Goal: Task Accomplishment & Management: Manage account settings

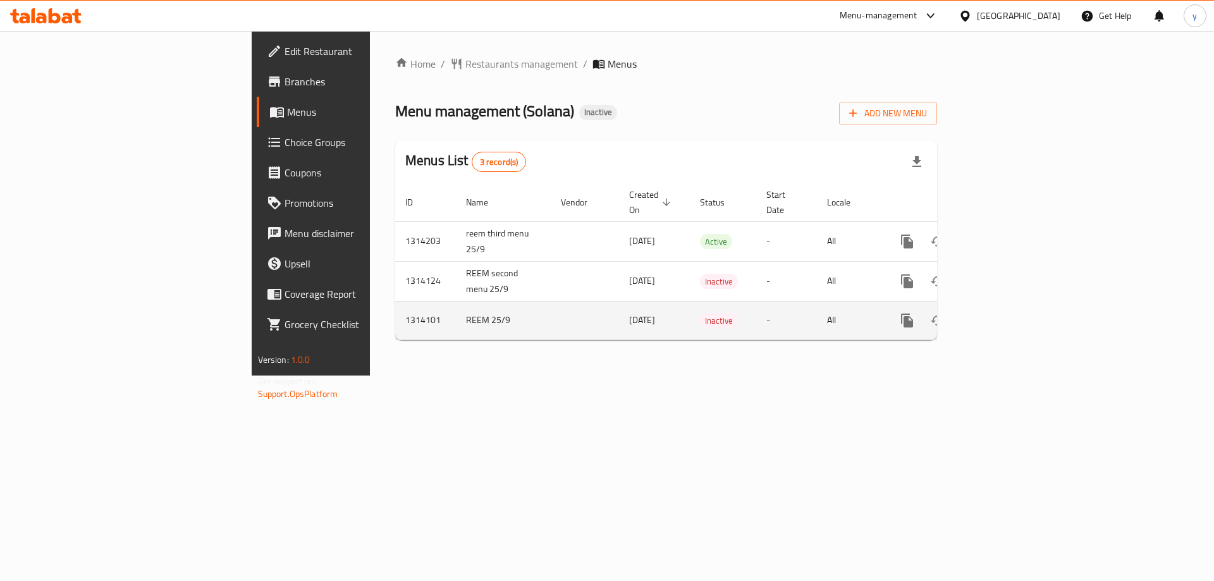
click at [456, 306] on td "REEM 25/9" at bounding box center [503, 320] width 95 height 39
click at [1006, 313] on icon "enhanced table" at bounding box center [998, 320] width 15 height 15
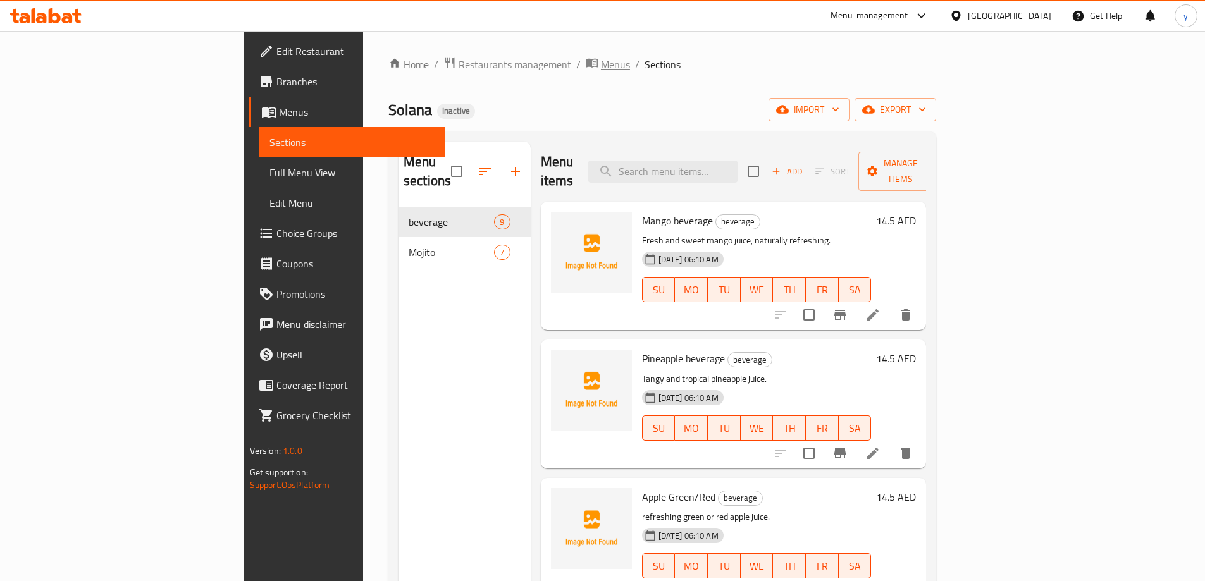
click at [601, 63] on span "Menus" at bounding box center [615, 64] width 29 height 15
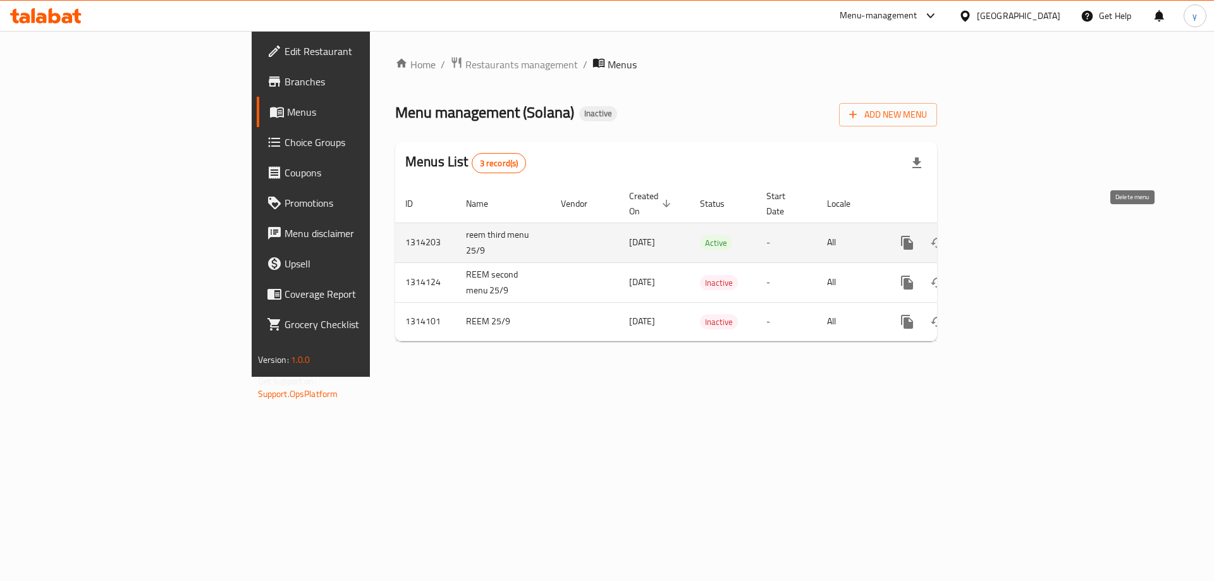
click at [984, 228] on button "enhanced table" at bounding box center [968, 243] width 30 height 30
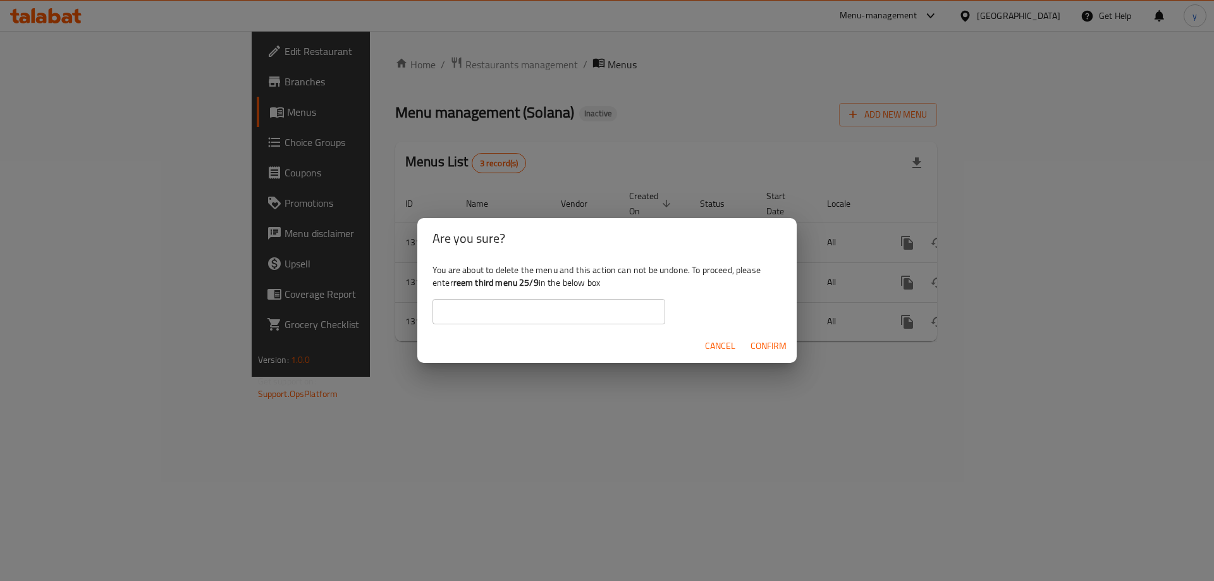
click at [588, 316] on input "text" at bounding box center [549, 311] width 233 height 25
click at [755, 344] on span "Confirm" at bounding box center [769, 346] width 36 height 16
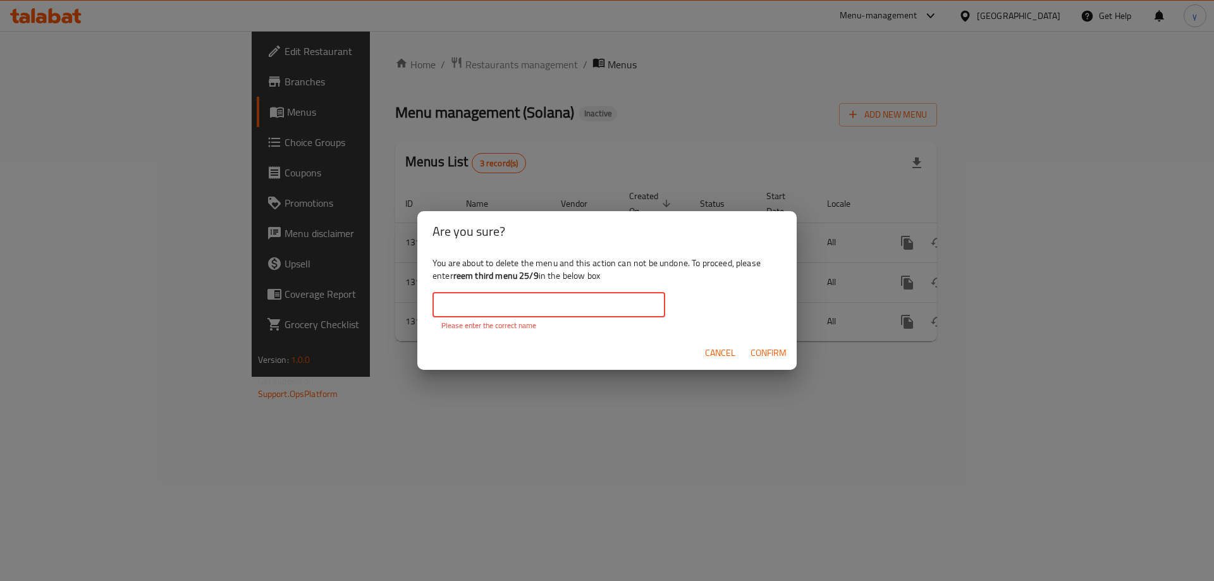
click at [585, 305] on input "text" at bounding box center [549, 304] width 233 height 25
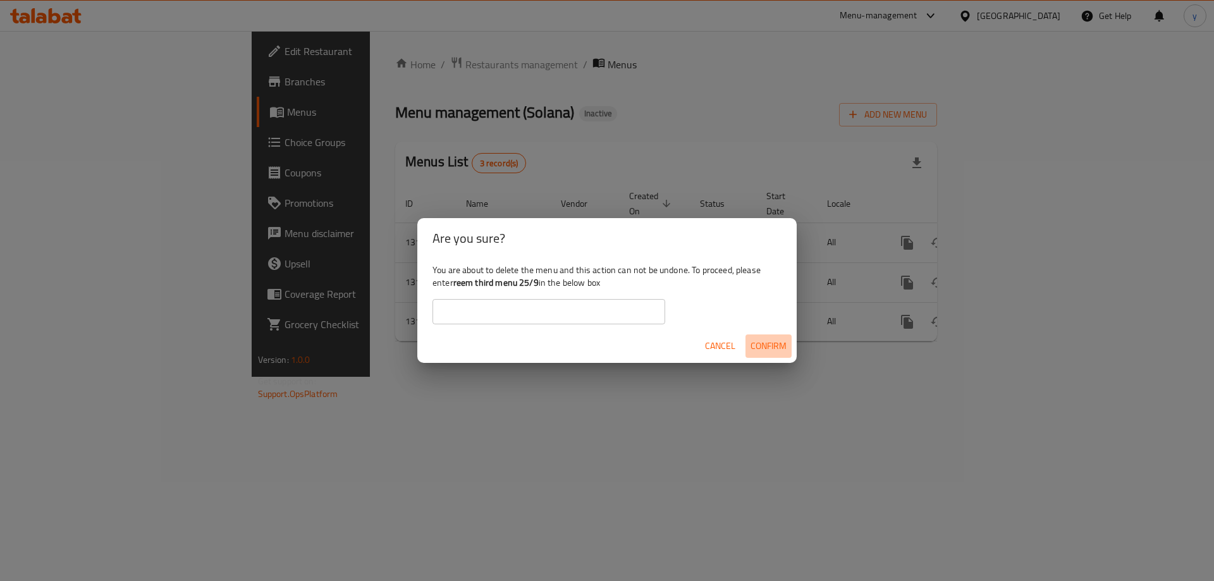
click at [783, 348] on span "Confirm" at bounding box center [769, 346] width 36 height 16
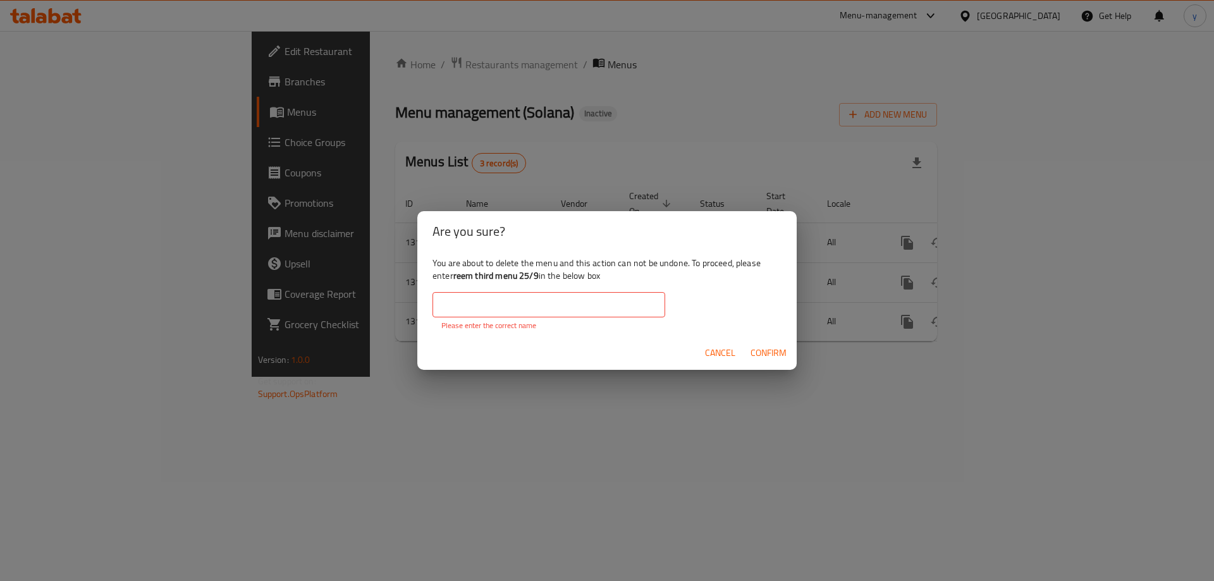
click at [604, 306] on input "text" at bounding box center [549, 304] width 233 height 25
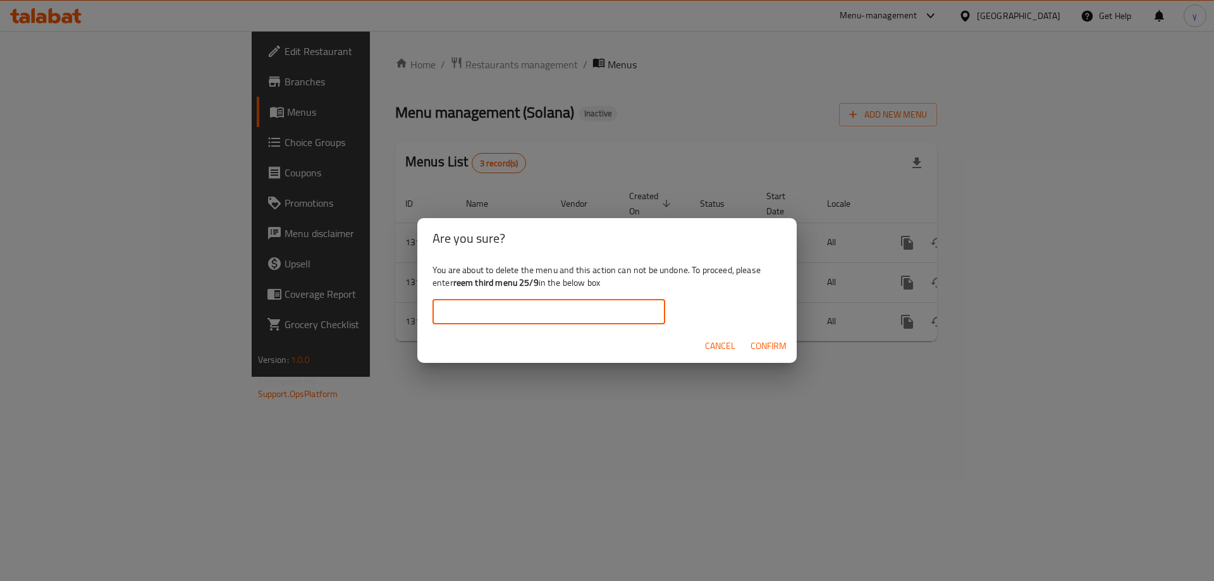
click at [707, 352] on span "Cancel" at bounding box center [720, 346] width 30 height 16
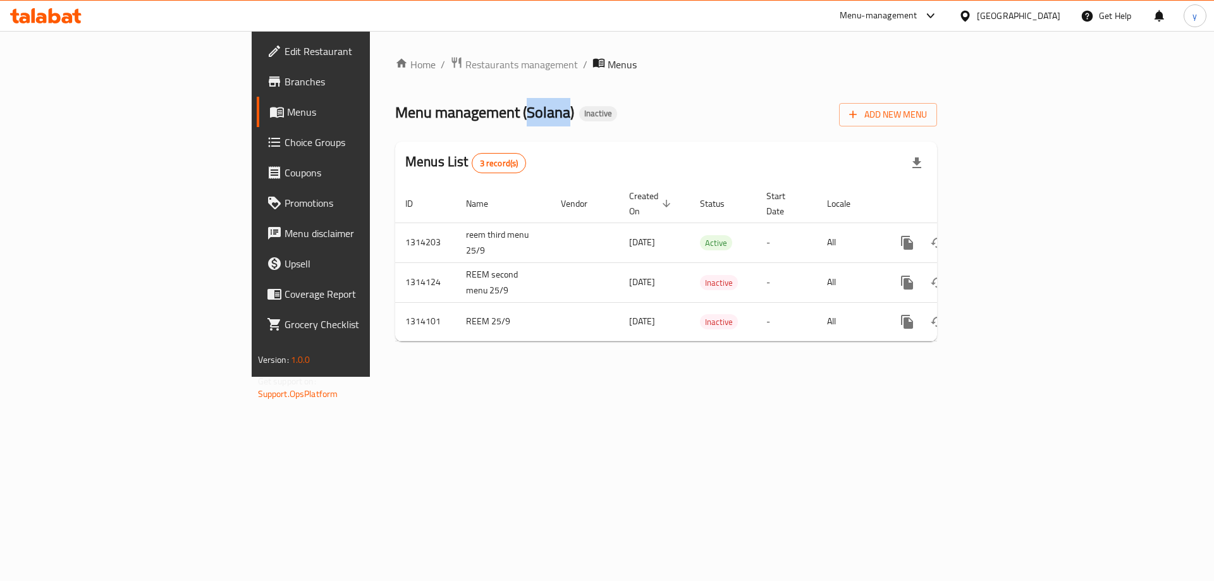
drag, startPoint x: 361, startPoint y: 114, endPoint x: 400, endPoint y: 111, distance: 39.4
click at [400, 111] on span "Menu management ( Solana )" at bounding box center [484, 112] width 179 height 28
copy span "Solana"
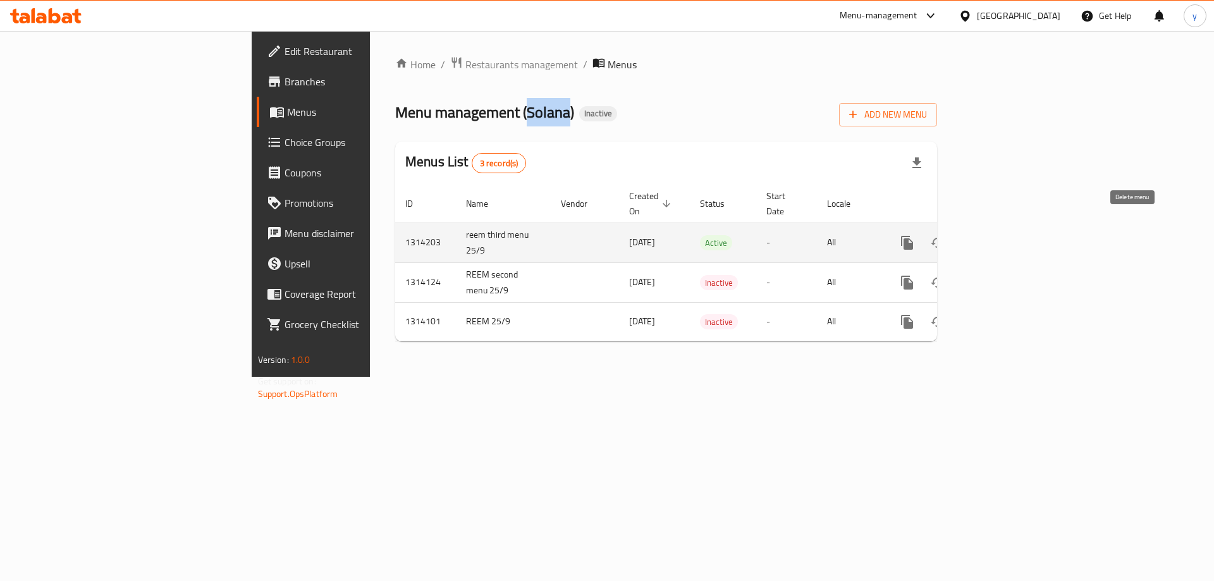
click at [973, 237] on icon "enhanced table" at bounding box center [968, 242] width 9 height 11
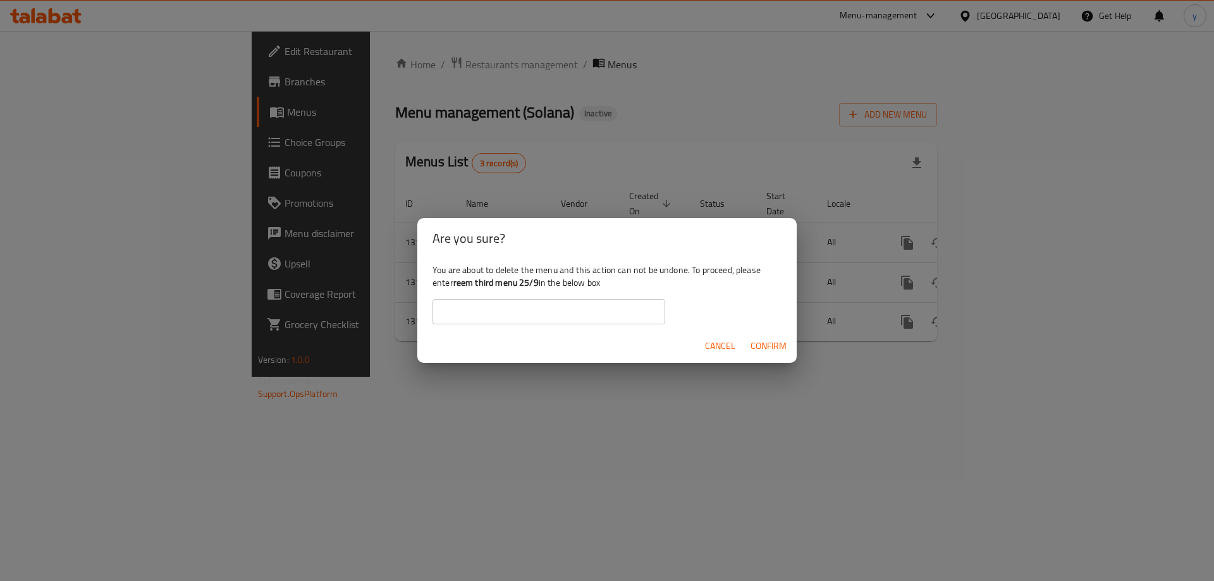
click at [612, 307] on input "text" at bounding box center [549, 311] width 233 height 25
paste input "Solana"
click at [759, 347] on span "Confirm" at bounding box center [769, 346] width 36 height 16
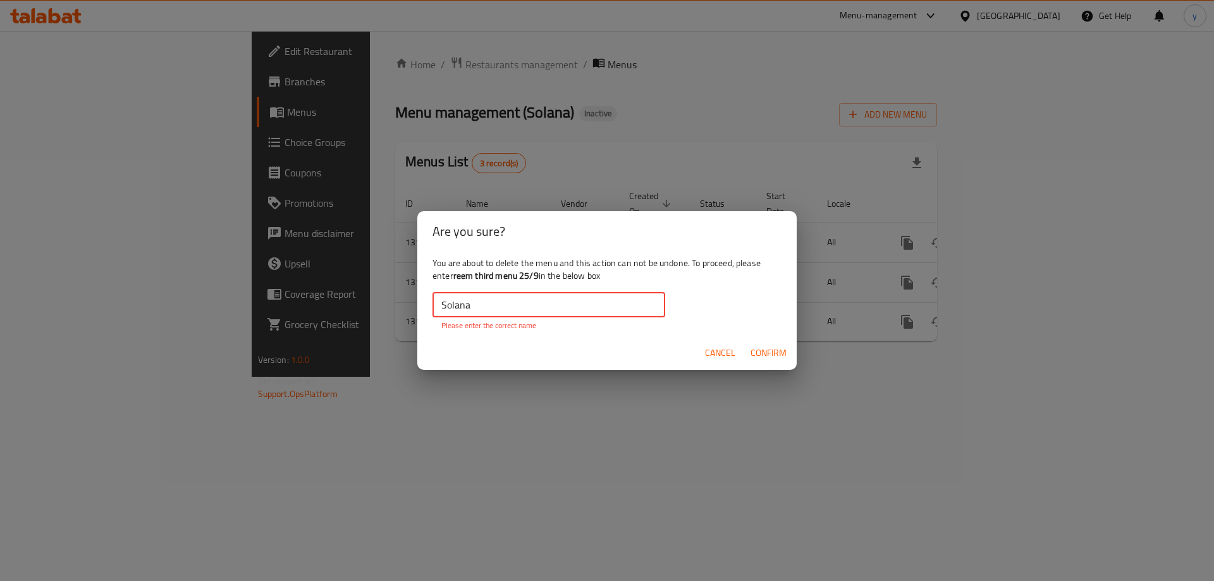
click at [565, 299] on input "Solana" at bounding box center [549, 304] width 233 height 25
click at [770, 355] on span "Confirm" at bounding box center [769, 353] width 36 height 16
click at [770, 354] on span "Confirm" at bounding box center [769, 353] width 36 height 16
drag, startPoint x: 539, startPoint y: 276, endPoint x: 457, endPoint y: 281, distance: 82.4
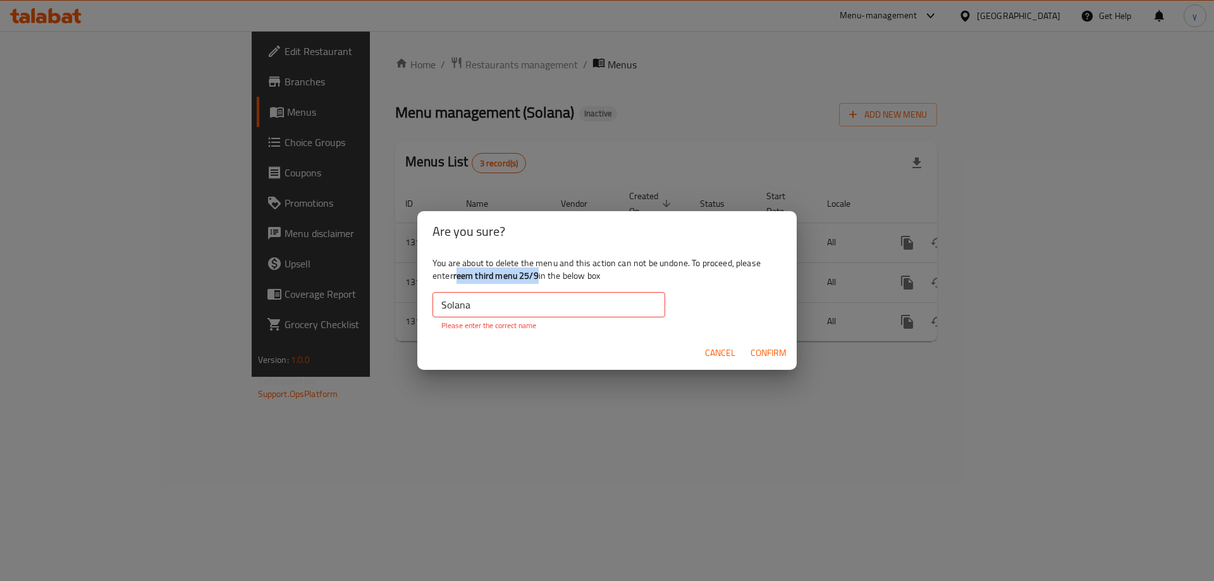
click at [457, 281] on b "reem third menu 25/9" at bounding box center [496, 276] width 85 height 16
drag, startPoint x: 454, startPoint y: 278, endPoint x: 540, endPoint y: 278, distance: 85.4
click at [540, 278] on div "You are about to delete the menu and this action can not be undone. To proceed,…" at bounding box center [607, 294] width 380 height 85
copy b "reem third menu 25/9"
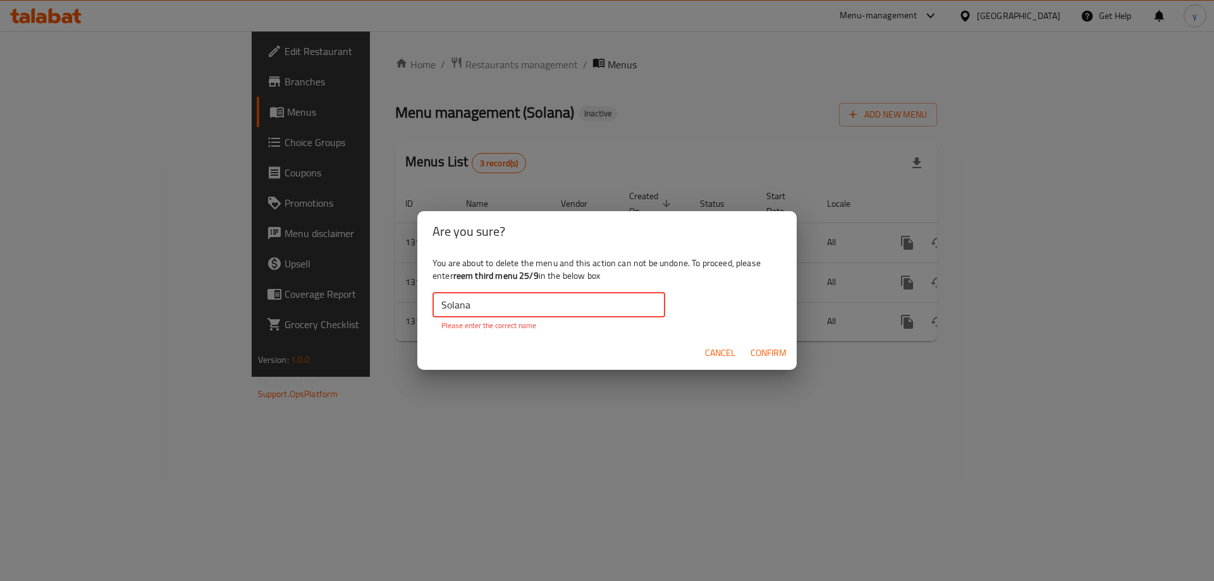
click at [499, 307] on input "Solana" at bounding box center [549, 304] width 233 height 25
click at [498, 307] on input "Solana" at bounding box center [549, 304] width 233 height 25
paste input "reem third menu 25/9"
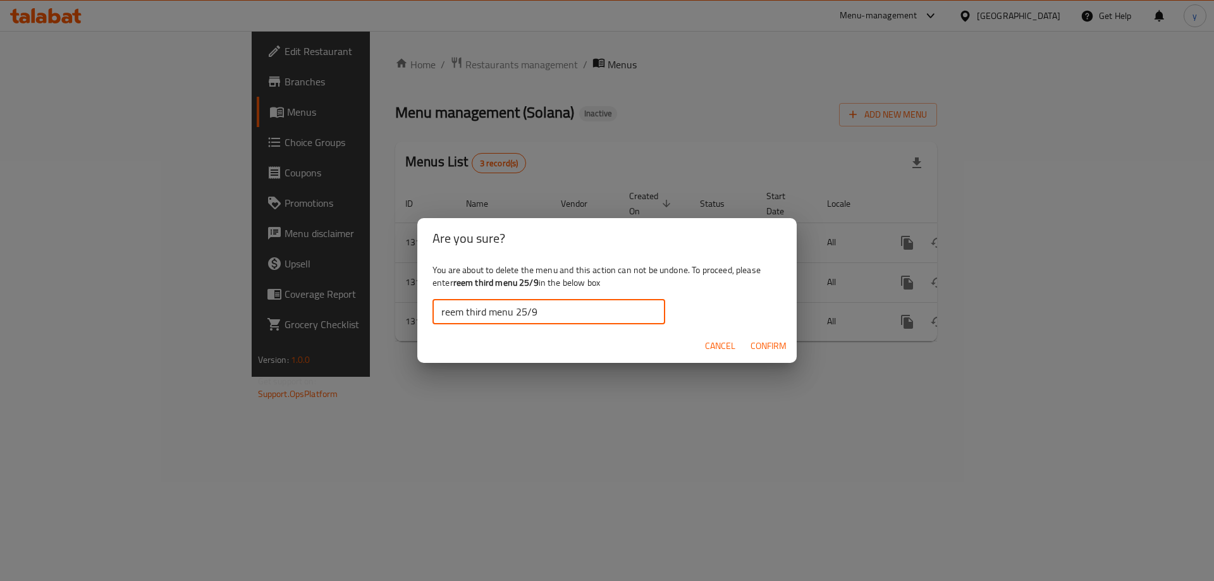
type input "reem third menu 25/9"
click at [781, 352] on span "Confirm" at bounding box center [769, 346] width 36 height 16
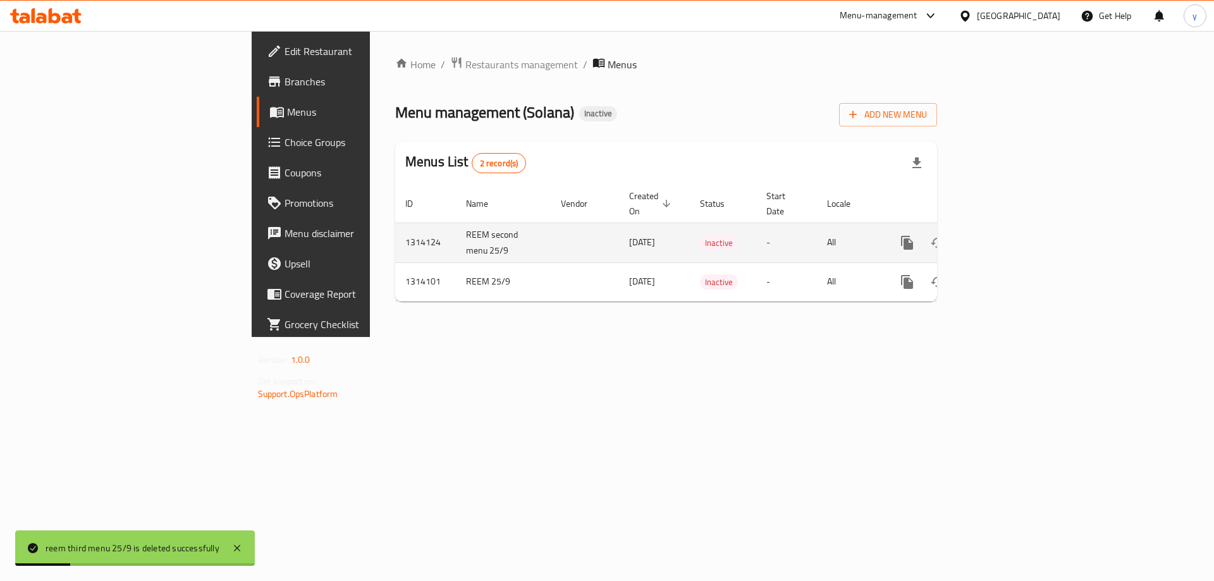
click at [973, 237] on icon "enhanced table" at bounding box center [968, 242] width 9 height 11
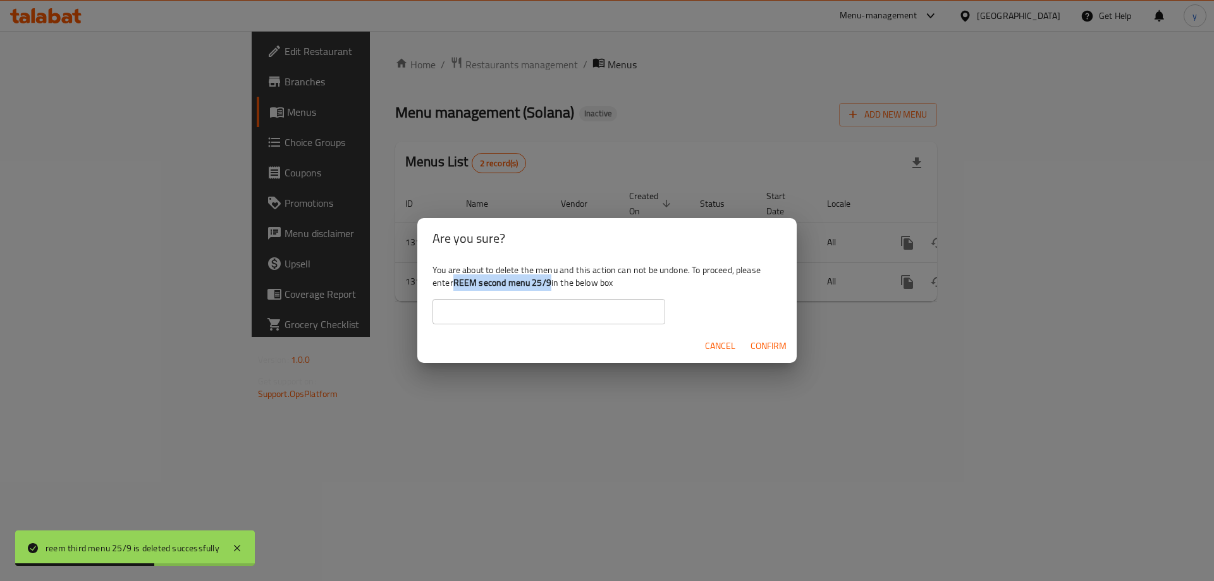
drag, startPoint x: 553, startPoint y: 285, endPoint x: 455, endPoint y: 286, distance: 98.0
click at [455, 286] on div "You are about to delete the menu and this action can not be undone. To proceed,…" at bounding box center [607, 294] width 380 height 71
copy b "REEM second menu 25/9"
click at [495, 306] on input "text" at bounding box center [549, 311] width 233 height 25
paste input "REEM second menu 25/9"
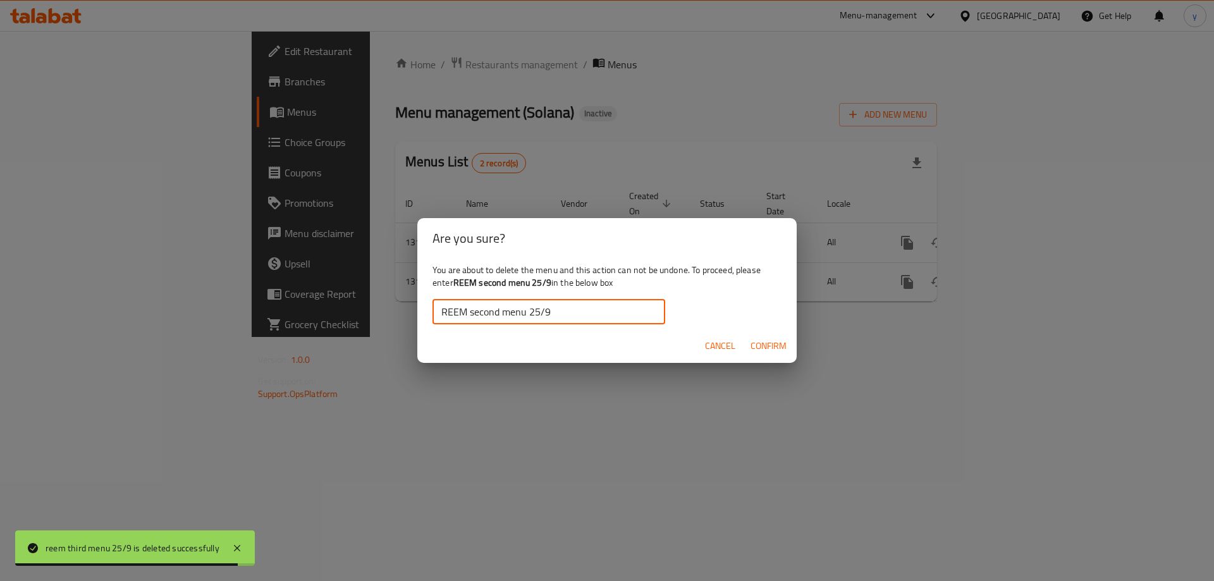
type input "REEM second menu 25/9"
click at [752, 343] on span "Confirm" at bounding box center [769, 346] width 36 height 16
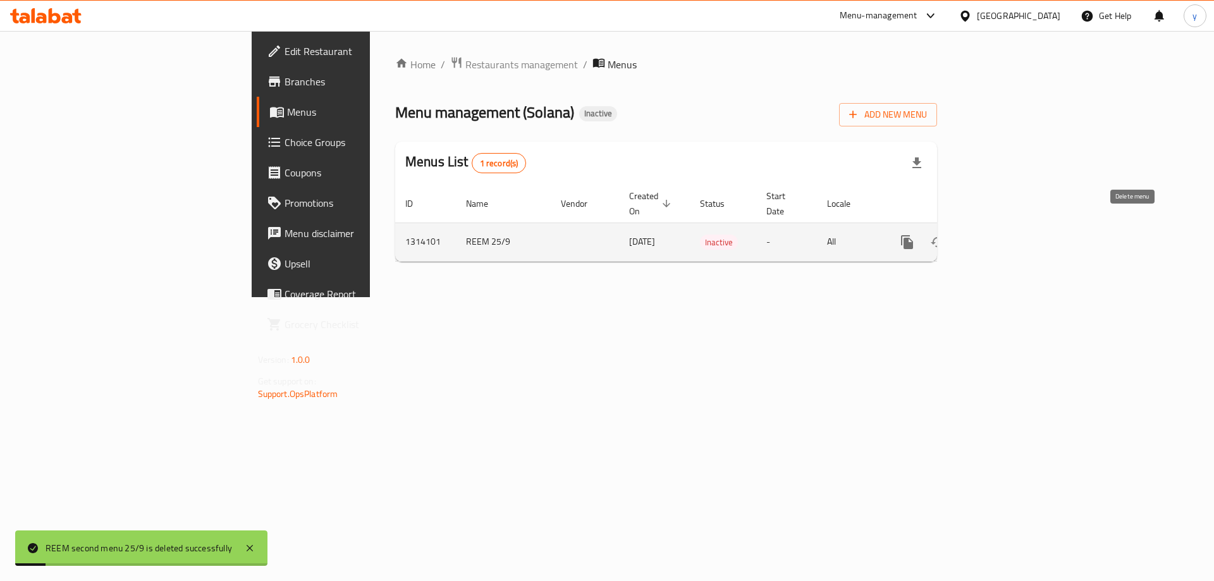
click at [976, 235] on icon "enhanced table" at bounding box center [968, 242] width 15 height 15
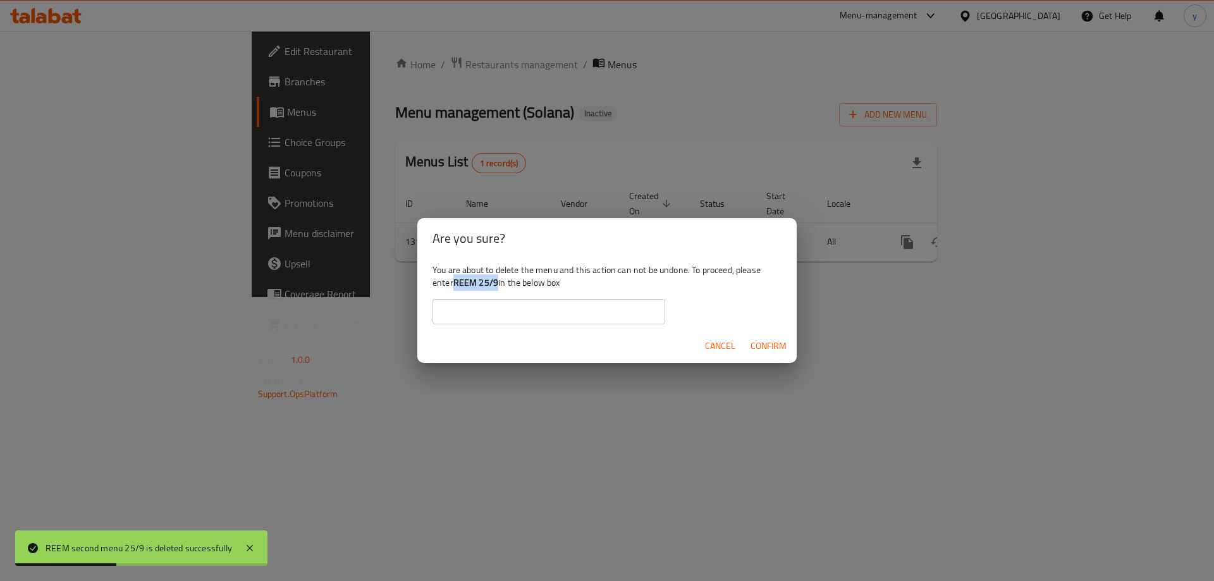
drag, startPoint x: 497, startPoint y: 280, endPoint x: 455, endPoint y: 283, distance: 41.9
click at [455, 283] on b "REEM 25/9" at bounding box center [476, 283] width 45 height 16
copy b "REEM 25/9"
click at [479, 308] on input "text" at bounding box center [549, 311] width 233 height 25
paste input "REEM 25/9"
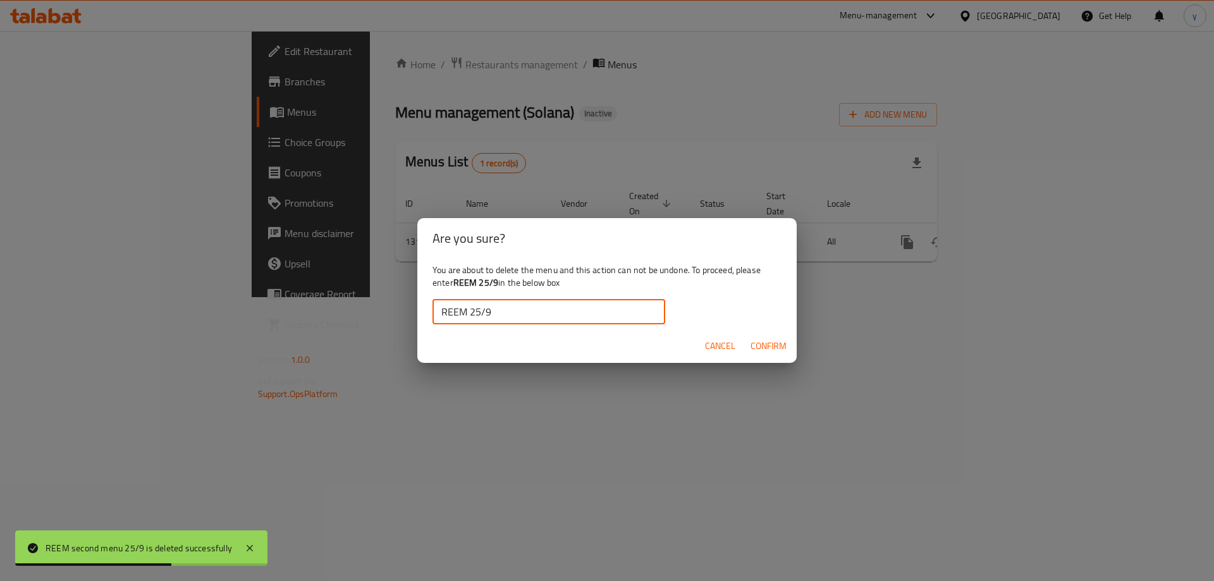
type input "REEM 25/9"
click at [756, 347] on span "Confirm" at bounding box center [769, 346] width 36 height 16
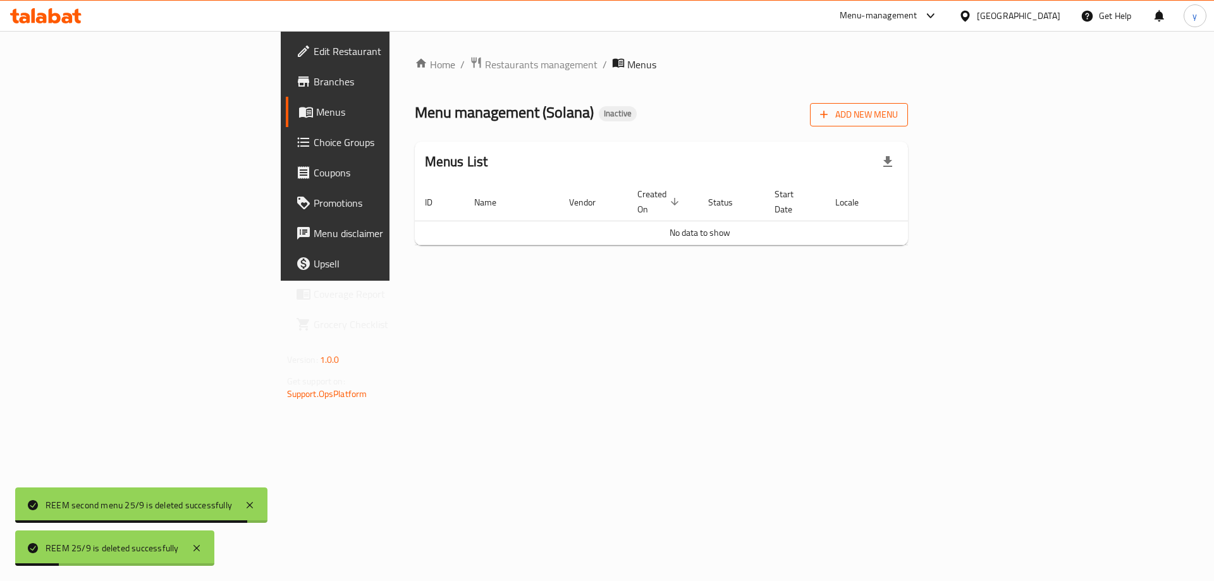
click at [908, 123] on button "Add New Menu" at bounding box center [859, 114] width 98 height 23
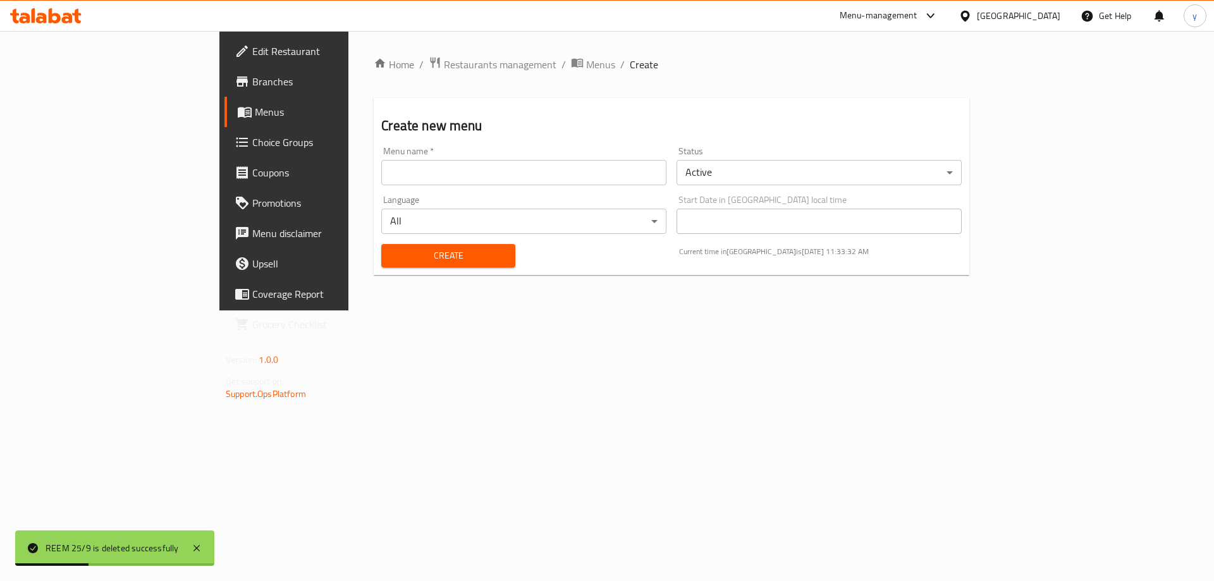
click at [666, 185] on div "Menu name   * Menu name *" at bounding box center [523, 166] width 295 height 49
click at [667, 183] on input "text" at bounding box center [523, 172] width 285 height 25
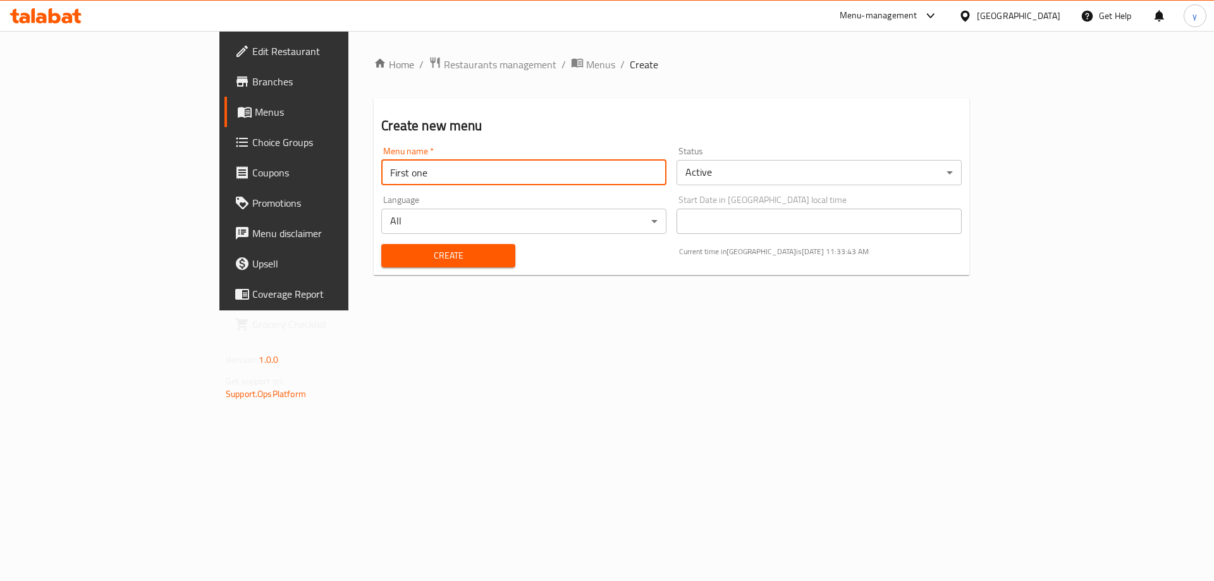
type input "First one"
click at [414, 261] on span "Create" at bounding box center [448, 256] width 113 height 16
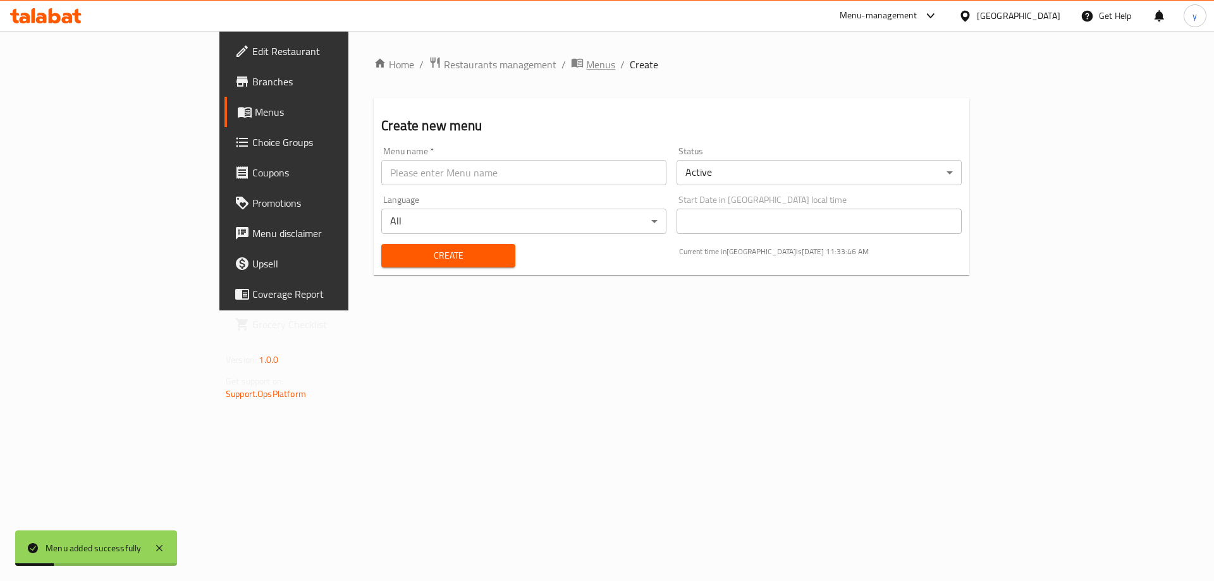
click at [571, 63] on icon "breadcrumb" at bounding box center [577, 62] width 13 height 13
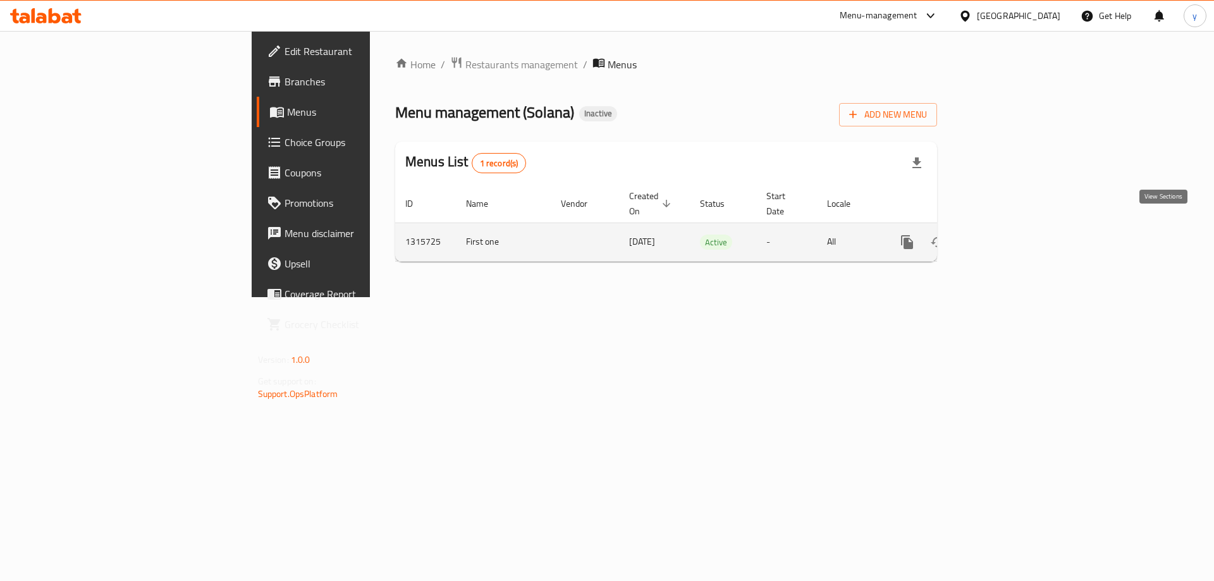
click at [1006, 235] on icon "enhanced table" at bounding box center [998, 242] width 15 height 15
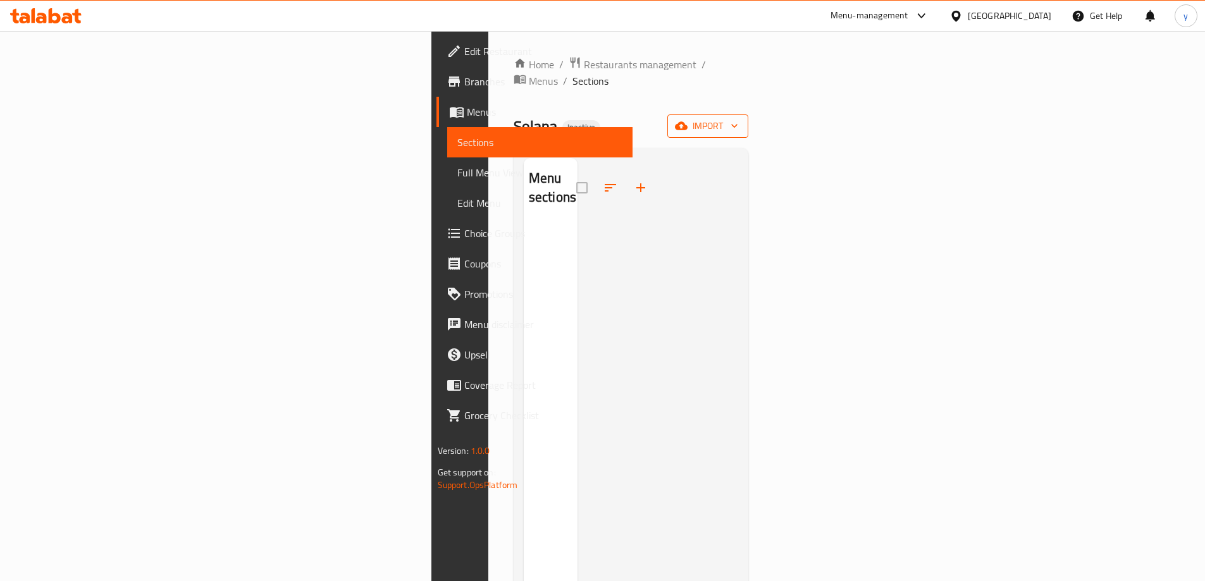
click at [738, 118] on span "import" at bounding box center [707, 126] width 61 height 16
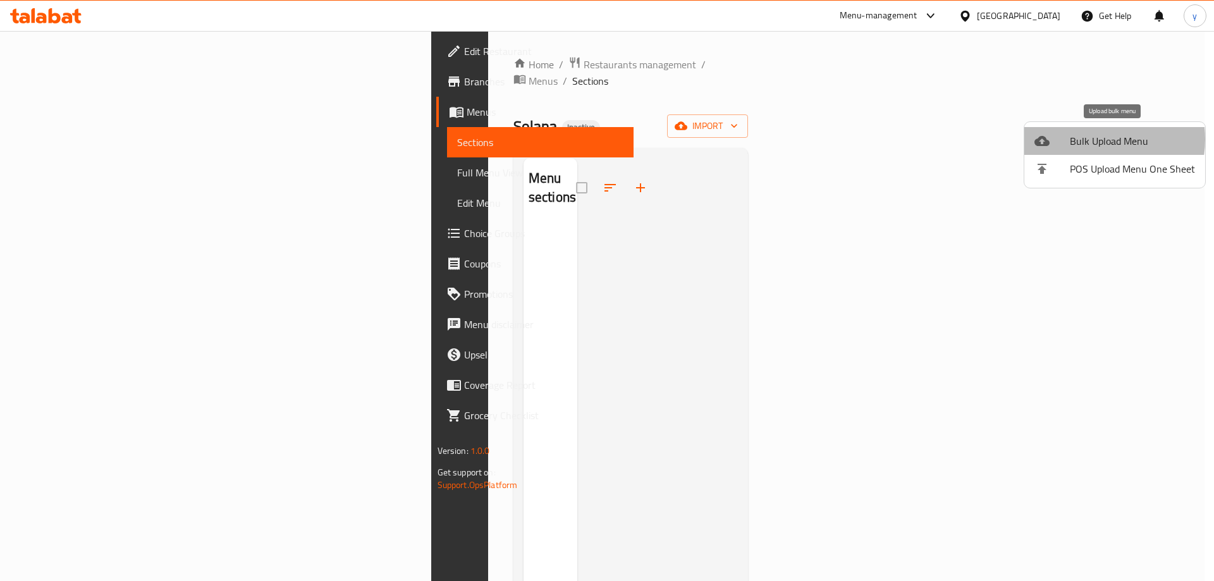
click at [1087, 139] on span "Bulk Upload Menu" at bounding box center [1132, 140] width 125 height 15
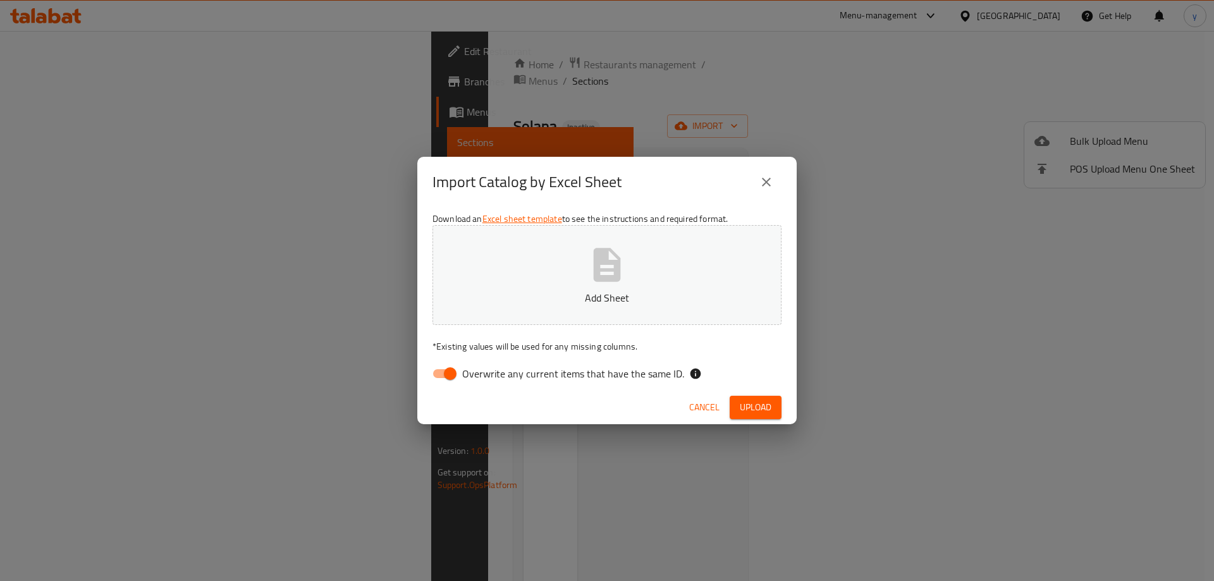
click at [441, 369] on input "Overwrite any current items that have the same ID." at bounding box center [450, 374] width 72 height 24
checkbox input "false"
click at [746, 412] on span "Upload" at bounding box center [756, 408] width 32 height 16
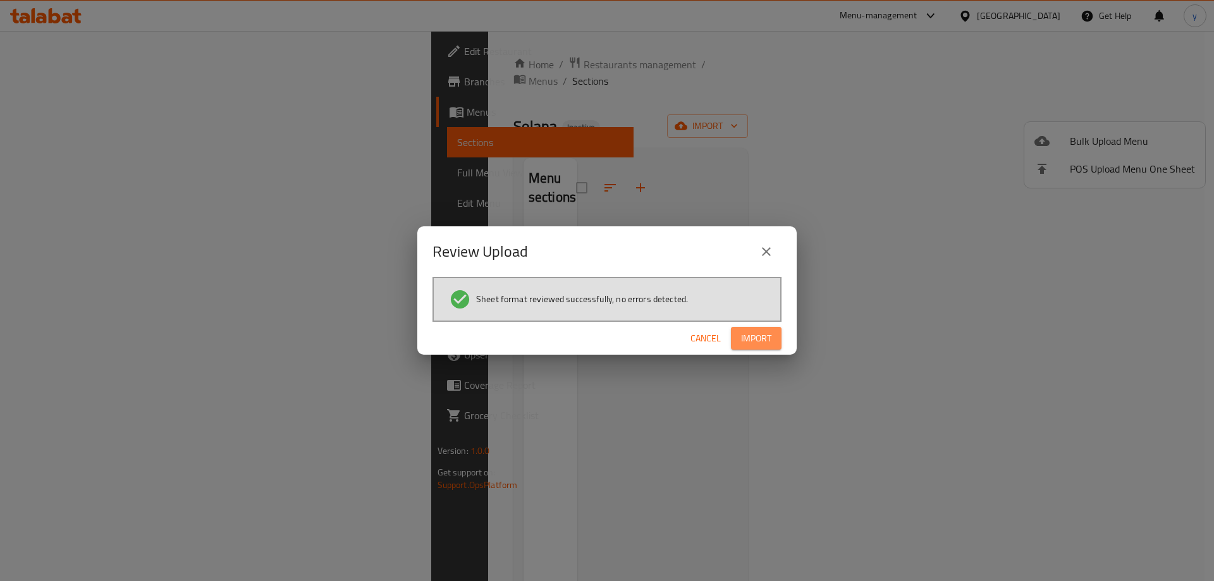
click at [748, 337] on span "Import" at bounding box center [756, 339] width 30 height 16
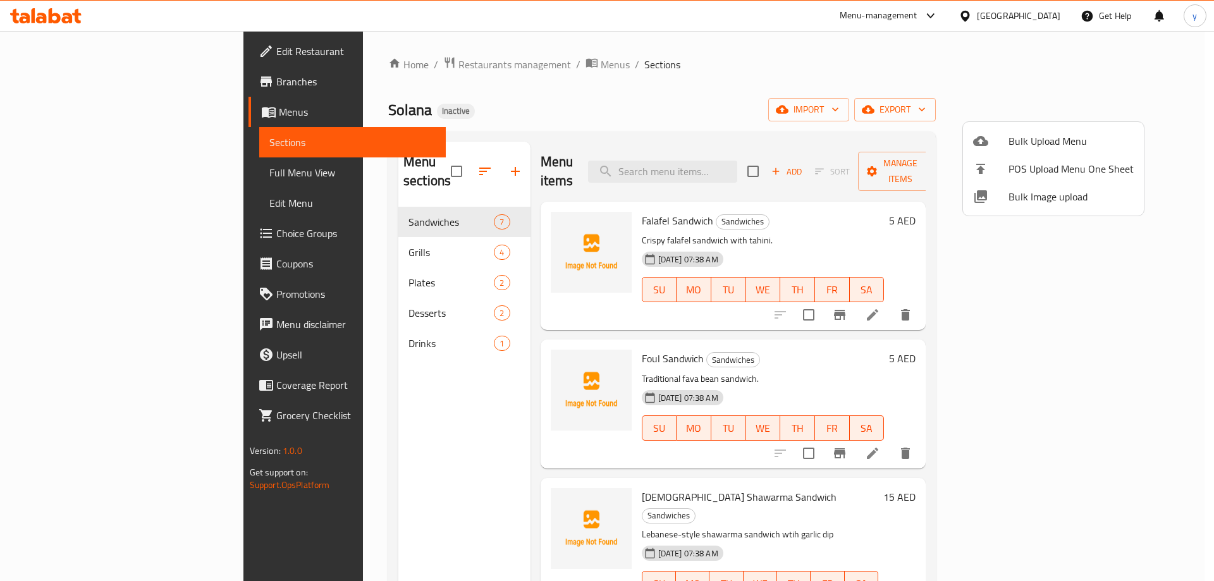
click at [103, 176] on div at bounding box center [607, 290] width 1214 height 581
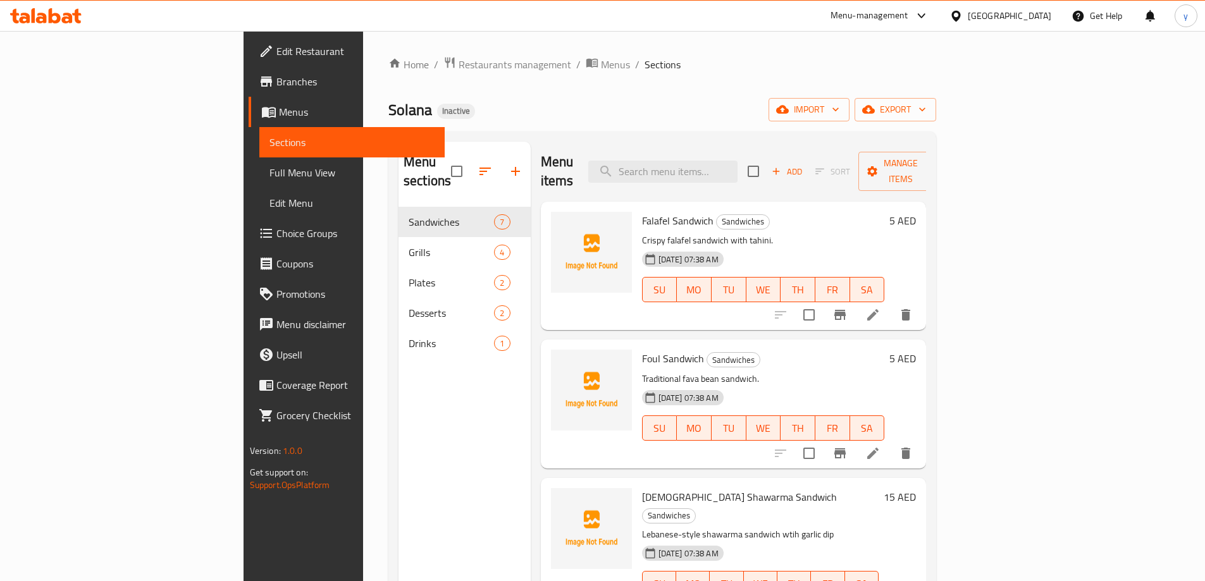
click at [269, 176] on span "Full Menu View" at bounding box center [351, 172] width 165 height 15
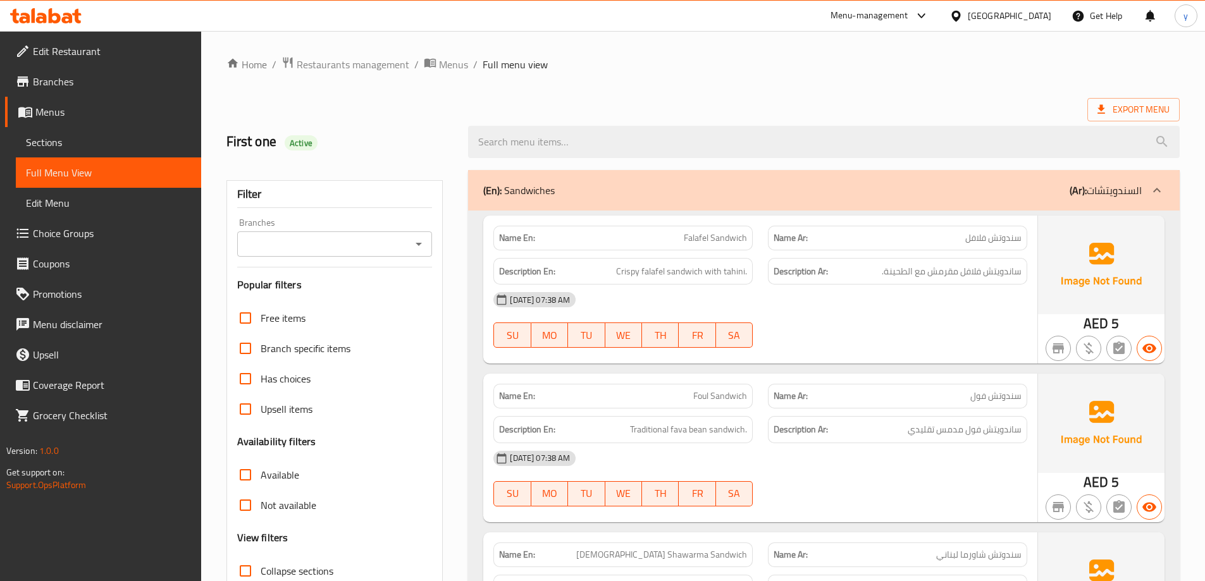
scroll to position [316, 0]
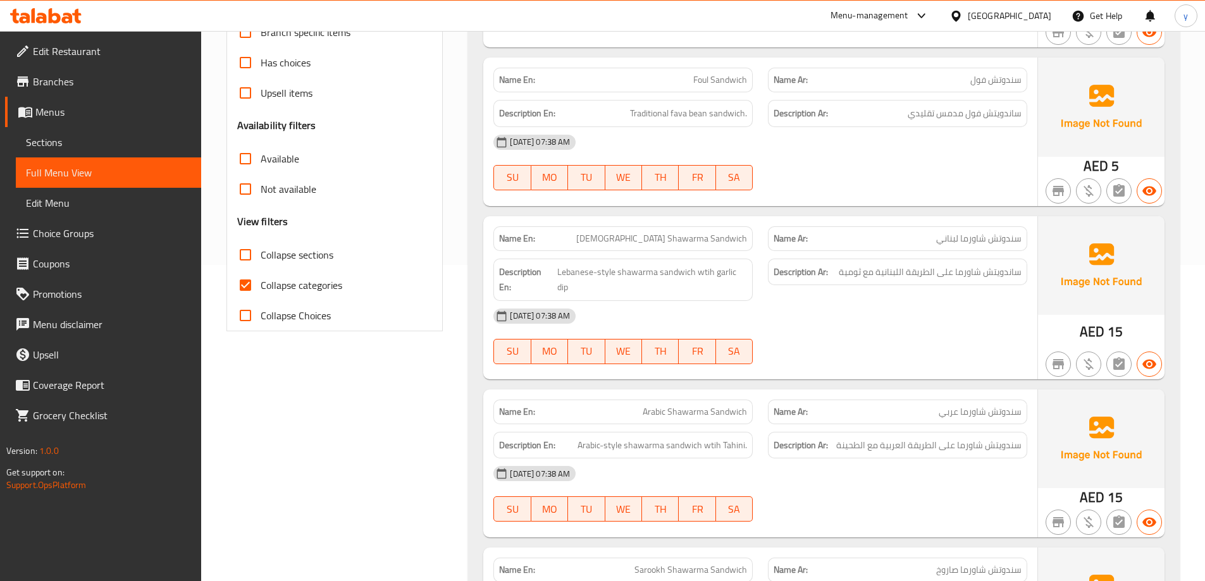
click at [250, 288] on input "Collapse categories" at bounding box center [245, 285] width 30 height 30
checkbox input "false"
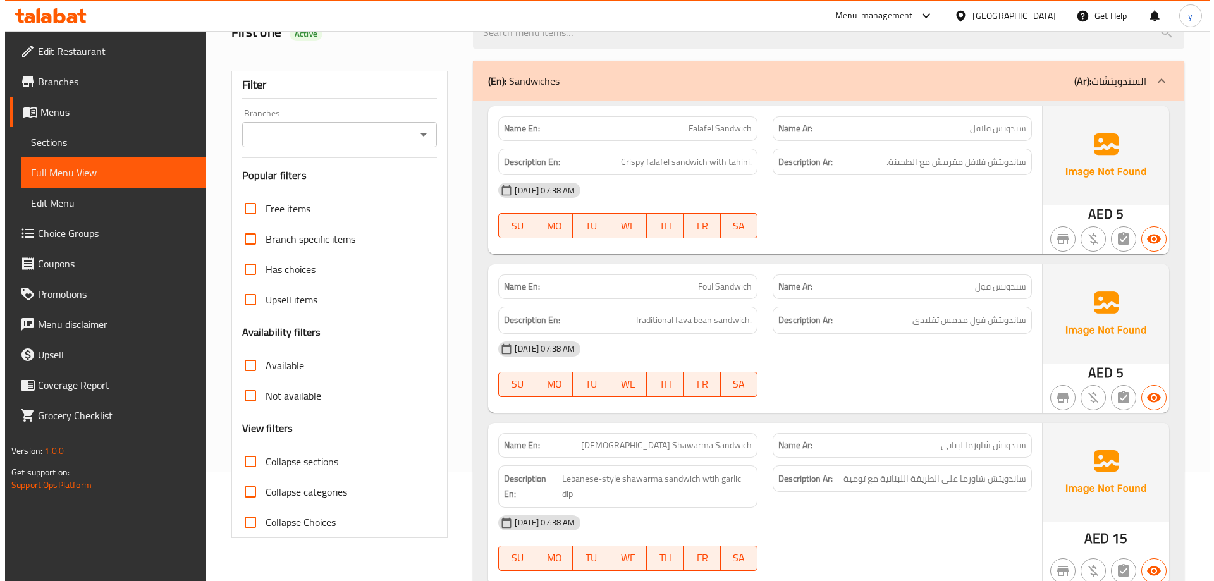
scroll to position [0, 0]
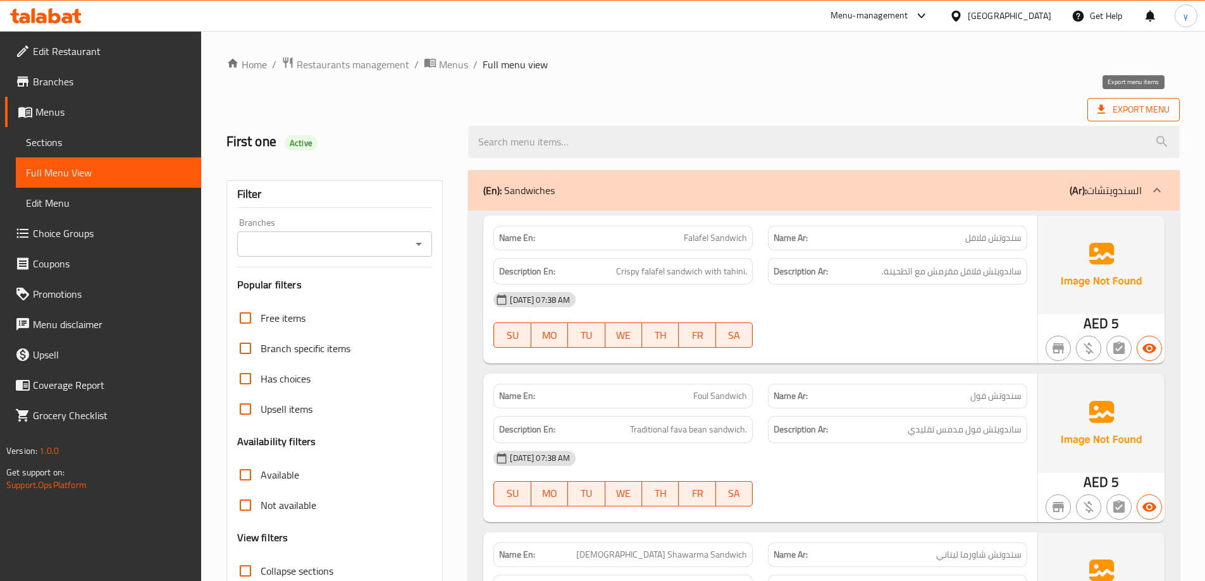
click at [1094, 112] on span "Export Menu" at bounding box center [1133, 109] width 92 height 23
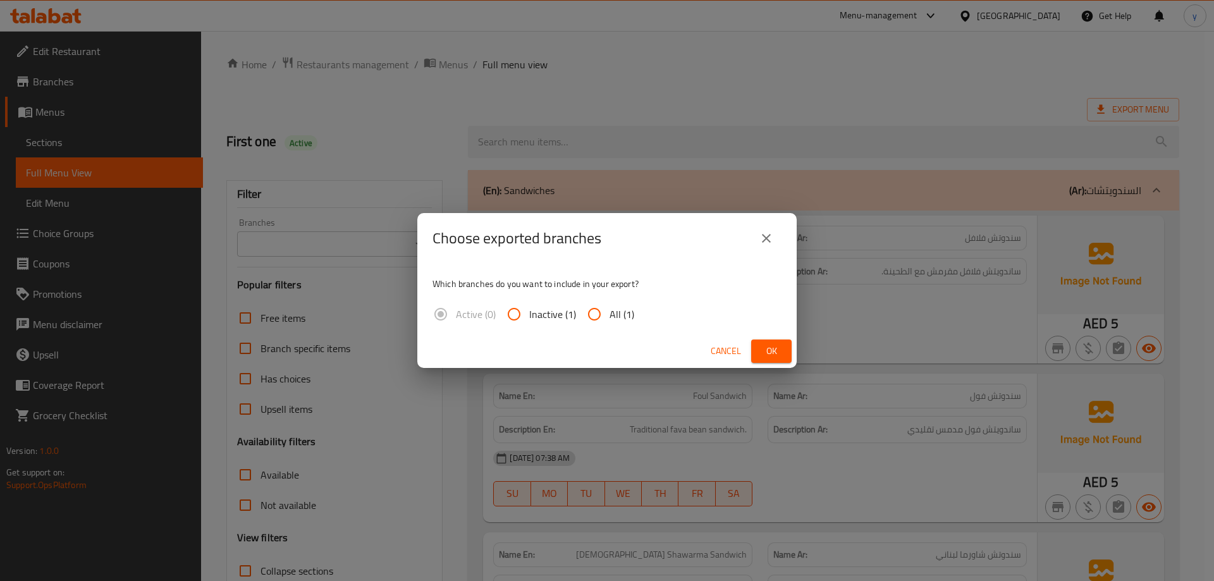
click at [612, 316] on span "All (1)" at bounding box center [622, 314] width 25 height 15
click at [610, 316] on input "All (1)" at bounding box center [594, 314] width 30 height 30
radio input "true"
click at [782, 350] on button "Ok" at bounding box center [771, 351] width 40 height 23
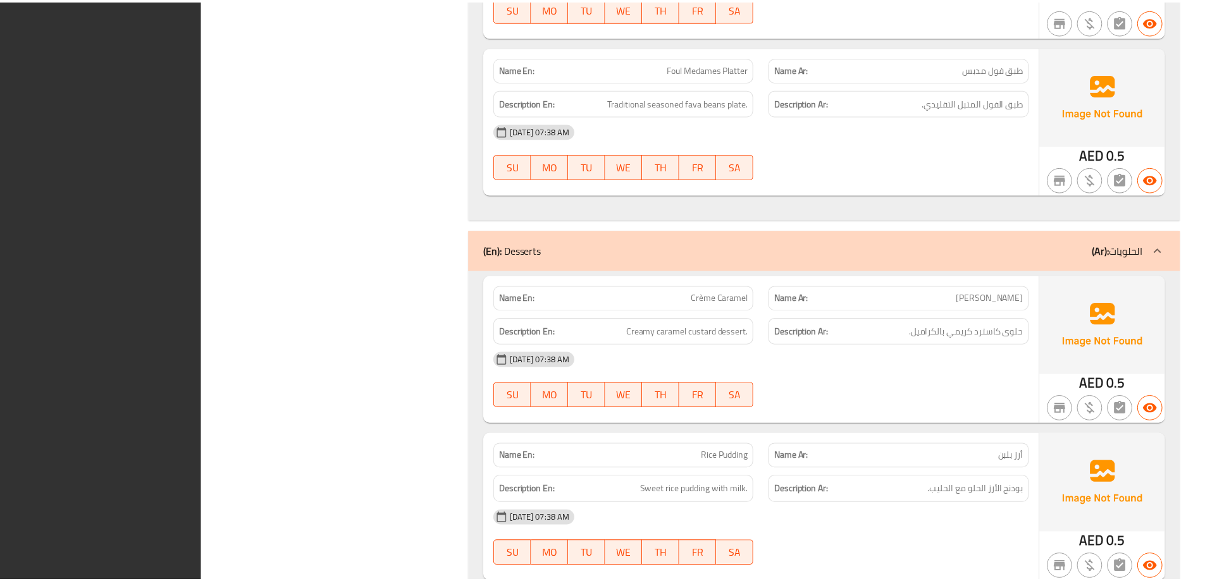
scroll to position [2552, 0]
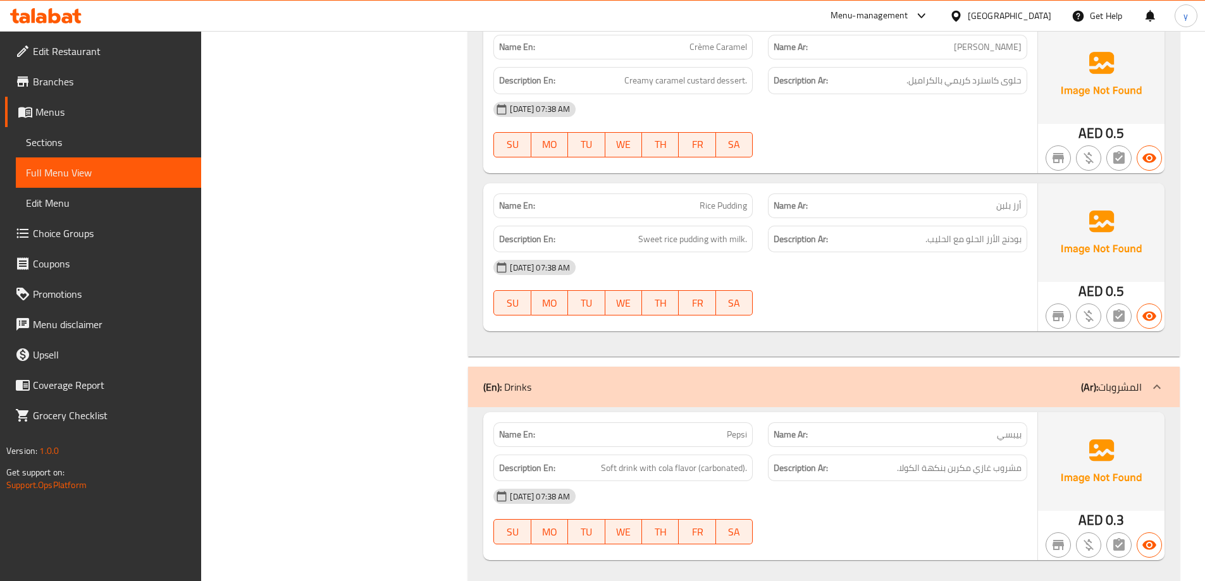
click at [78, 77] on span "Branches" at bounding box center [112, 81] width 158 height 15
